Goal: Task Accomplishment & Management: Complete application form

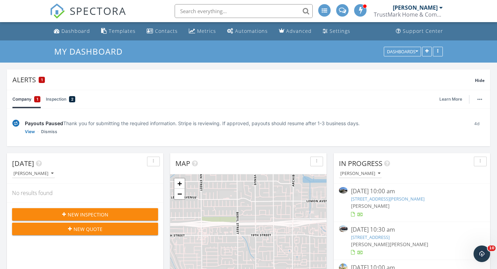
scroll to position [784, 497]
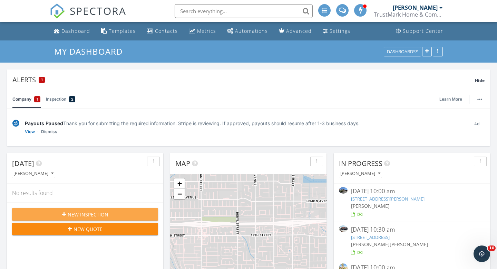
click at [84, 214] on span "New Inspection" at bounding box center [88, 214] width 41 height 7
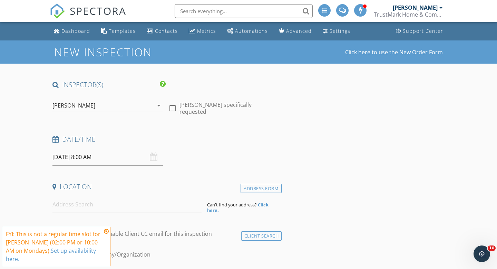
click at [140, 108] on div "Joe DiNoto" at bounding box center [102, 105] width 101 height 11
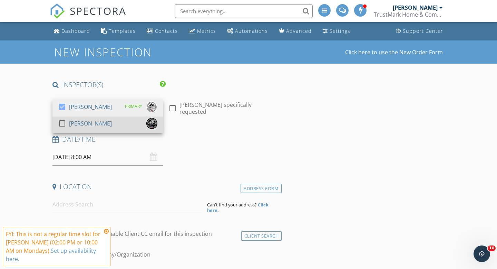
click at [85, 125] on div "[PERSON_NAME]" at bounding box center [90, 123] width 43 height 11
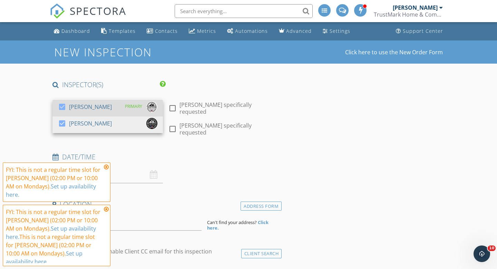
click at [65, 107] on div at bounding box center [62, 107] width 12 height 12
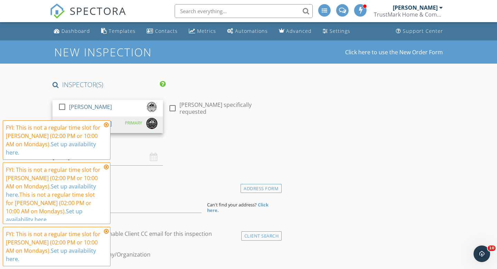
click at [106, 127] on icon at bounding box center [106, 125] width 5 height 6
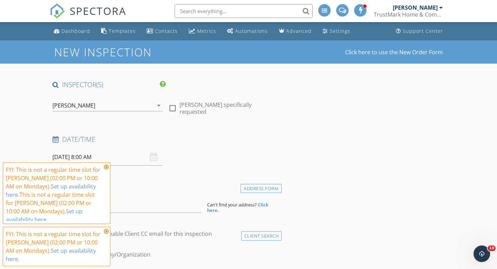
click at [107, 170] on icon at bounding box center [106, 167] width 5 height 6
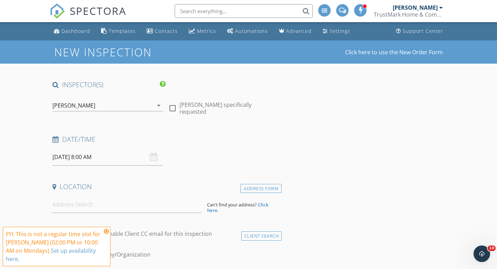
click at [106, 234] on icon at bounding box center [106, 231] width 5 height 6
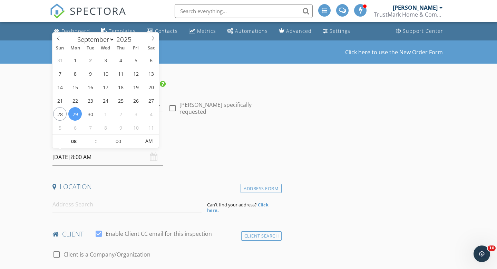
click at [69, 161] on input "09/29/2025 8:00 AM" at bounding box center [107, 156] width 110 height 17
type input "09/30/2025 8:00 AM"
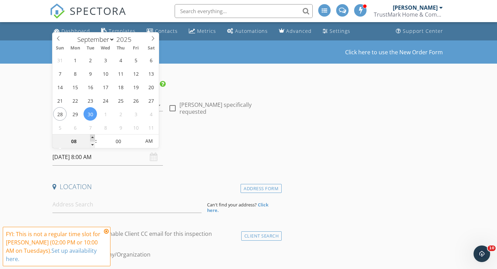
type input "09"
type input "09/30/2025 9:00 AM"
click at [91, 136] on span at bounding box center [92, 137] width 5 height 7
type input "10"
type input "09/30/2025 10:00 AM"
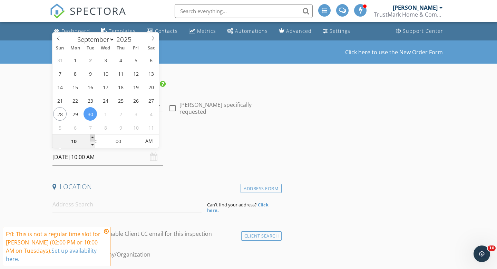
click at [91, 136] on span at bounding box center [92, 137] width 5 height 7
click at [107, 234] on icon at bounding box center [106, 231] width 5 height 6
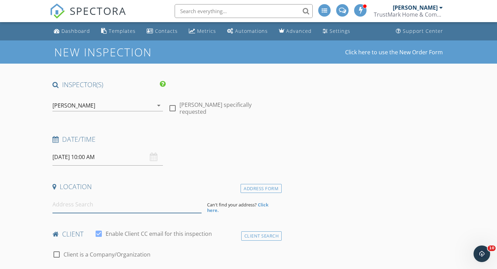
click at [84, 206] on input at bounding box center [126, 204] width 149 height 17
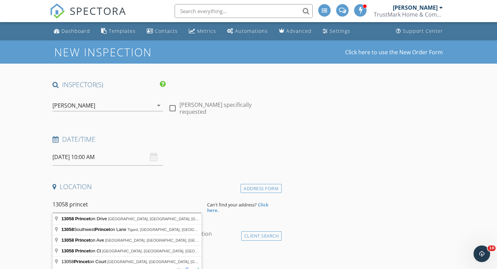
type input "13058 Princeton Drive, Victorville, CA, USA"
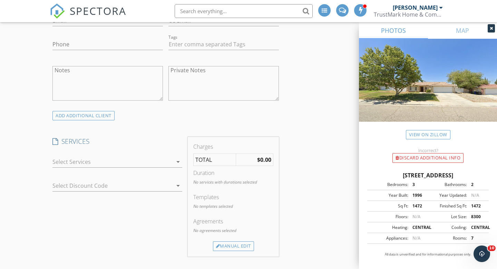
scroll to position [457, 0]
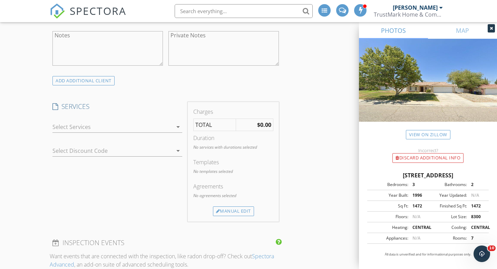
click at [174, 126] on icon "arrow_drop_down" at bounding box center [178, 127] width 8 height 8
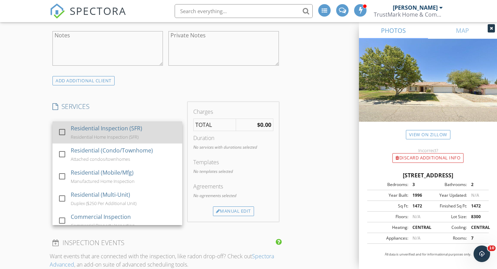
click at [128, 138] on div "Residential Home Inspection (SFR)" at bounding box center [105, 137] width 68 height 6
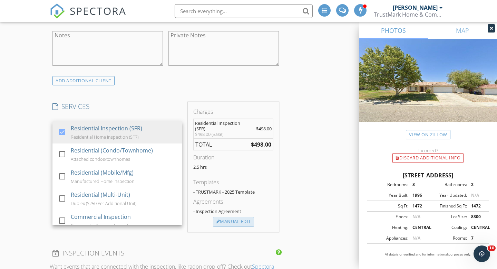
click at [230, 220] on div "Manual Edit" at bounding box center [233, 221] width 41 height 10
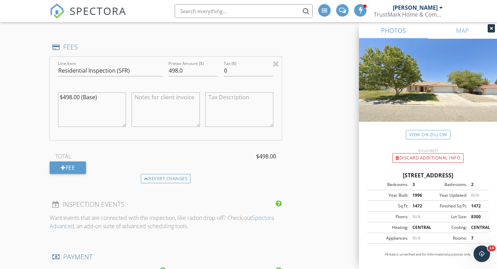
scroll to position [582, 0]
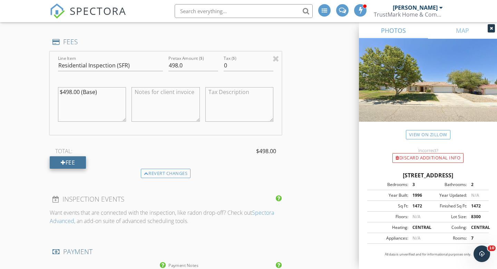
click at [70, 161] on div "Fee" at bounding box center [68, 162] width 36 height 12
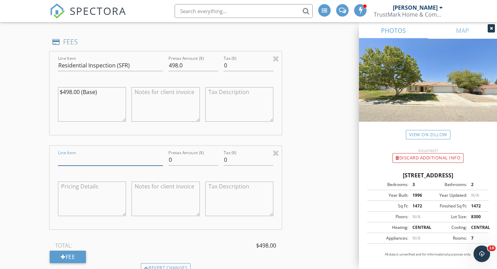
click at [74, 158] on input "Line Item" at bounding box center [110, 159] width 105 height 11
type input "Veteran Discount"
click at [174, 159] on input "0" at bounding box center [193, 159] width 50 height 11
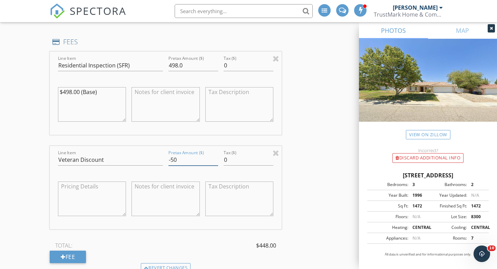
type input "-50"
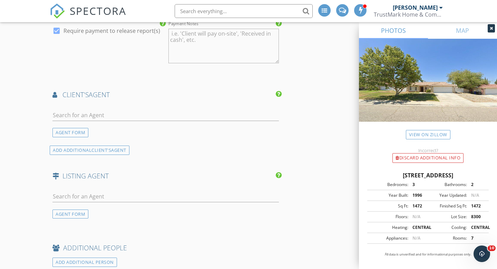
scroll to position [925, 0]
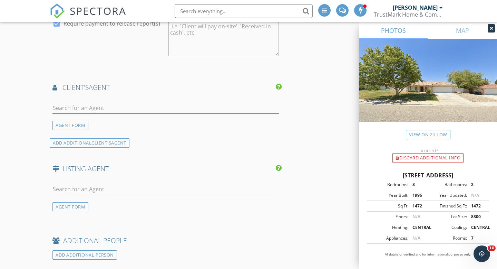
click at [86, 108] on input "text" at bounding box center [165, 107] width 226 height 11
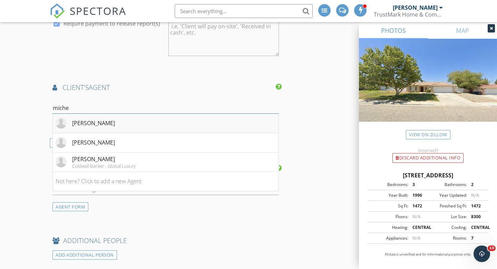
type input "miche"
click at [101, 123] on div "[PERSON_NAME]" at bounding box center [93, 123] width 43 height 8
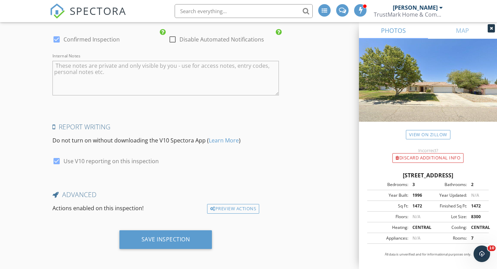
scroll to position [1342, 0]
click at [58, 39] on div at bounding box center [57, 38] width 12 height 12
checkbox input "false"
checkbox input "true"
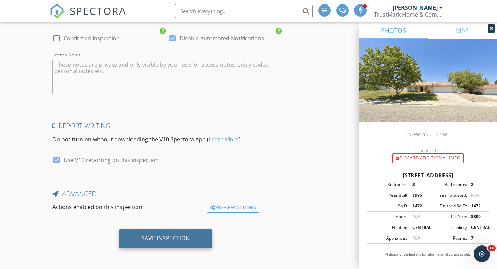
click at [173, 239] on div "Save Inspection" at bounding box center [166, 237] width 49 height 7
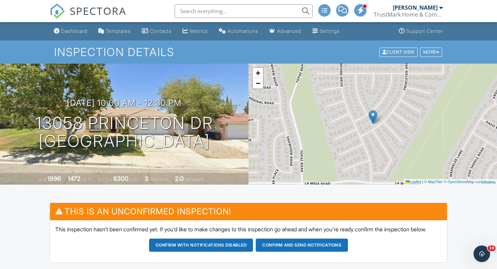
click at [438, 9] on div "[PERSON_NAME]" at bounding box center [418, 7] width 50 height 7
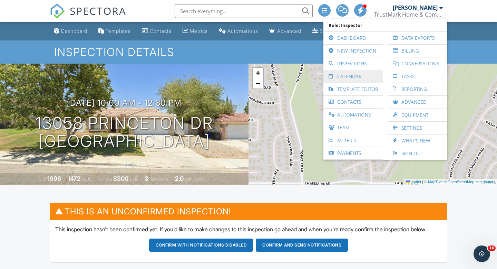
click at [353, 77] on link "Calendar" at bounding box center [353, 76] width 53 height 12
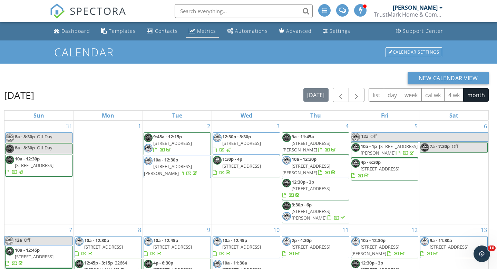
click at [206, 30] on div "Metrics" at bounding box center [206, 31] width 19 height 7
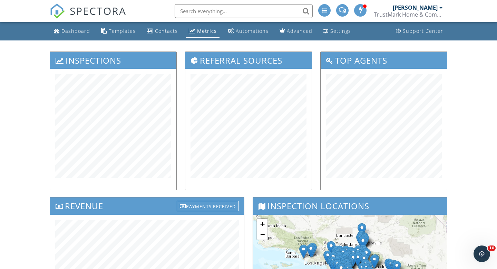
click at [441, 9] on div at bounding box center [440, 8] width 3 height 6
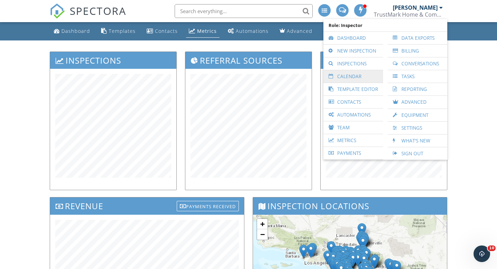
click at [354, 74] on link "Calendar" at bounding box center [353, 76] width 53 height 12
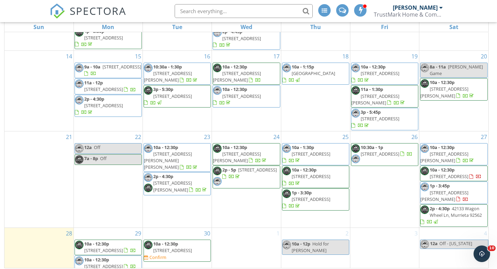
scroll to position [92, 0]
